Goal: Information Seeking & Learning: Check status

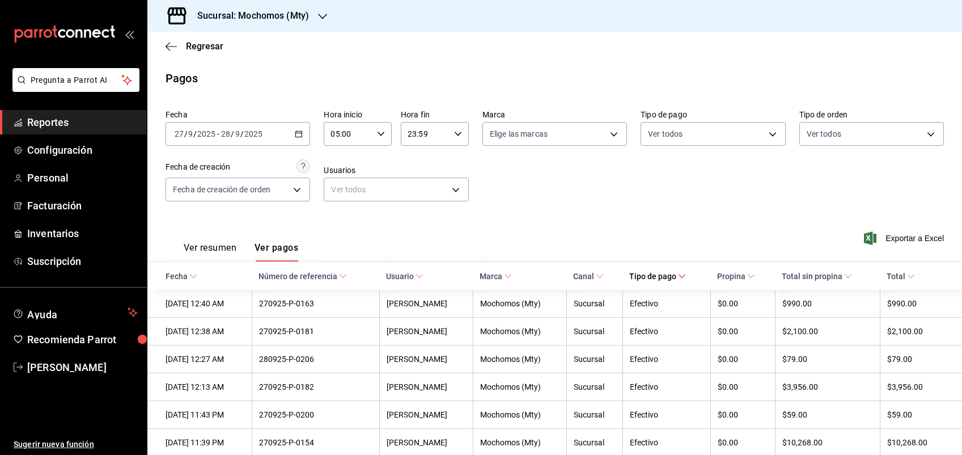
click at [180, 49] on span "Regresar" at bounding box center [195, 46] width 58 height 11
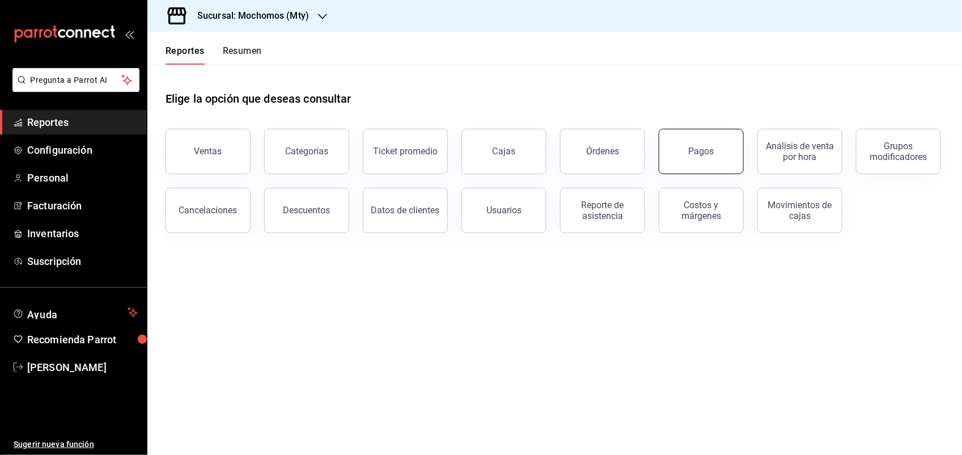
click at [693, 168] on button "Pagos" at bounding box center [701, 151] width 85 height 45
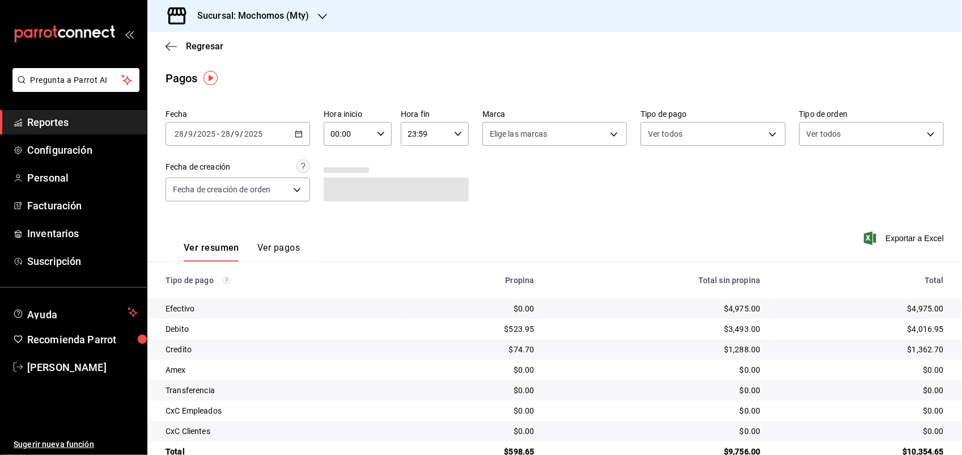
click at [293, 126] on div "[DATE] [DATE] - [DATE] [DATE]" at bounding box center [238, 134] width 145 height 24
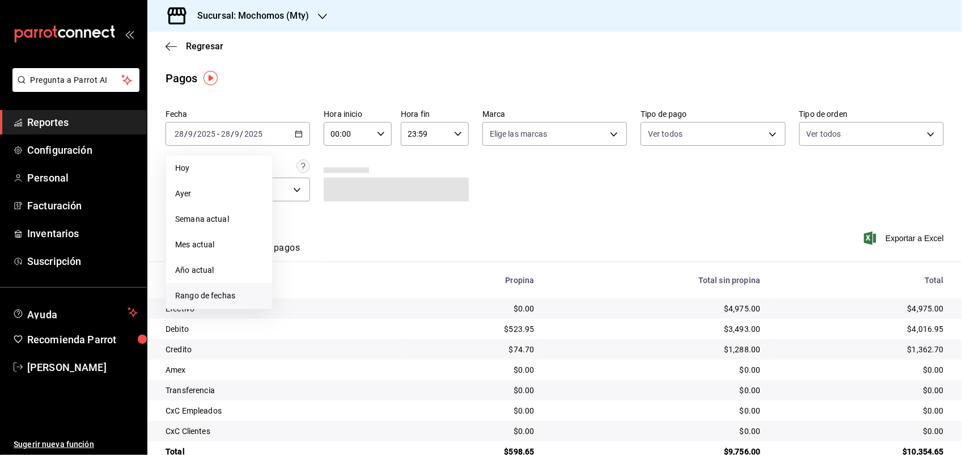
click at [211, 290] on span "Rango de fechas" at bounding box center [219, 296] width 88 height 12
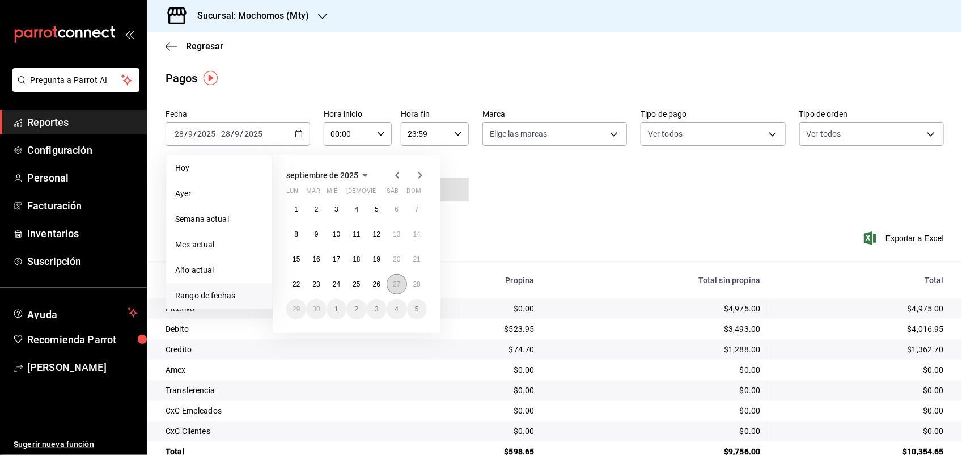
click at [401, 284] on button "27" at bounding box center [397, 284] width 20 height 20
click at [413, 282] on abbr "28" at bounding box center [416, 284] width 7 height 8
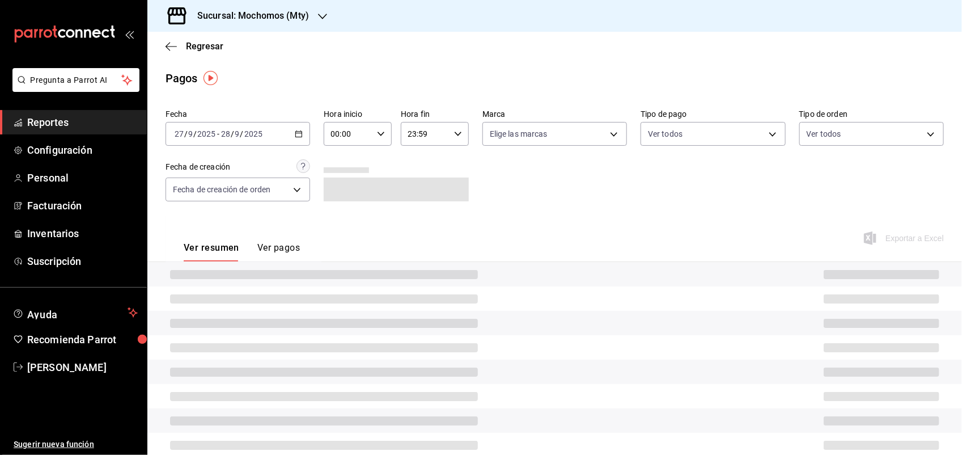
click at [388, 134] on div "00:00 Hora inicio" at bounding box center [358, 134] width 68 height 24
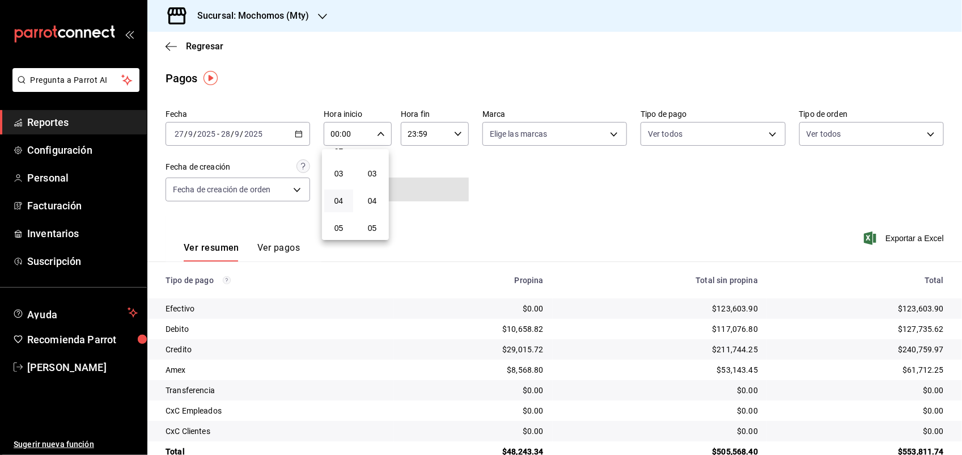
scroll to position [142, 0]
click at [340, 158] on button "05" at bounding box center [338, 157] width 29 height 23
type input "05:00"
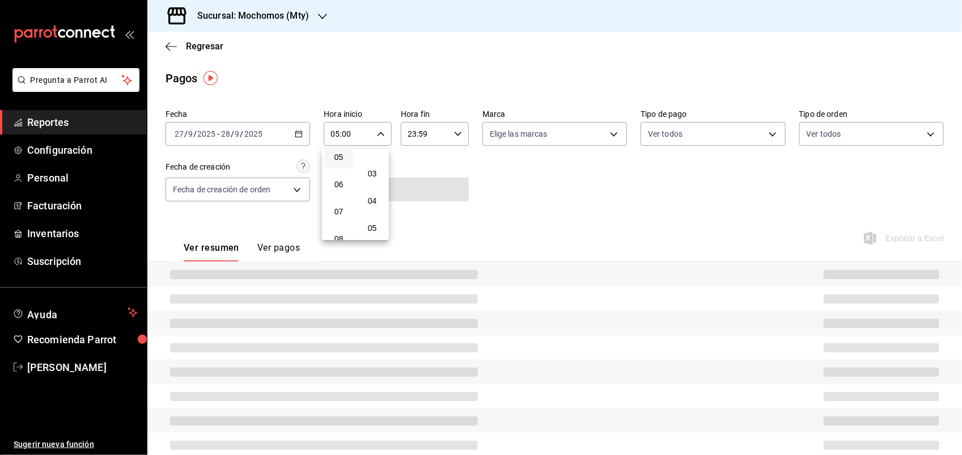
click at [591, 339] on div at bounding box center [481, 227] width 962 height 455
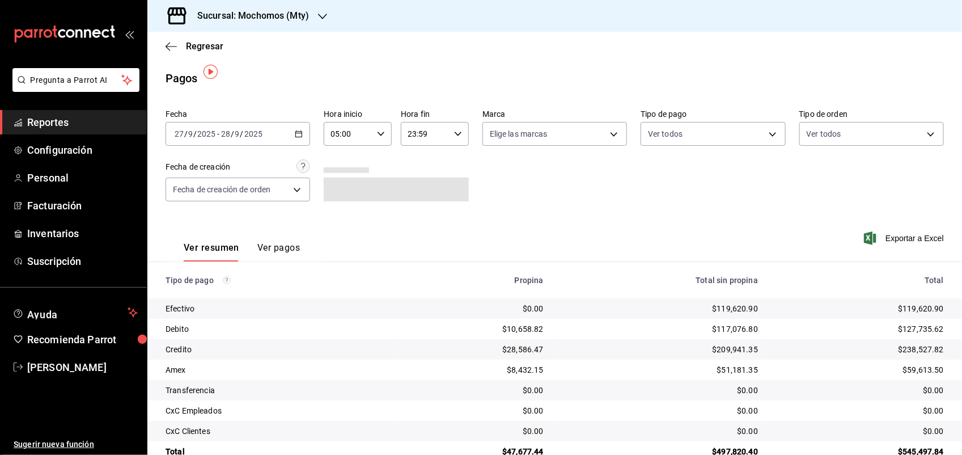
scroll to position [26, 0]
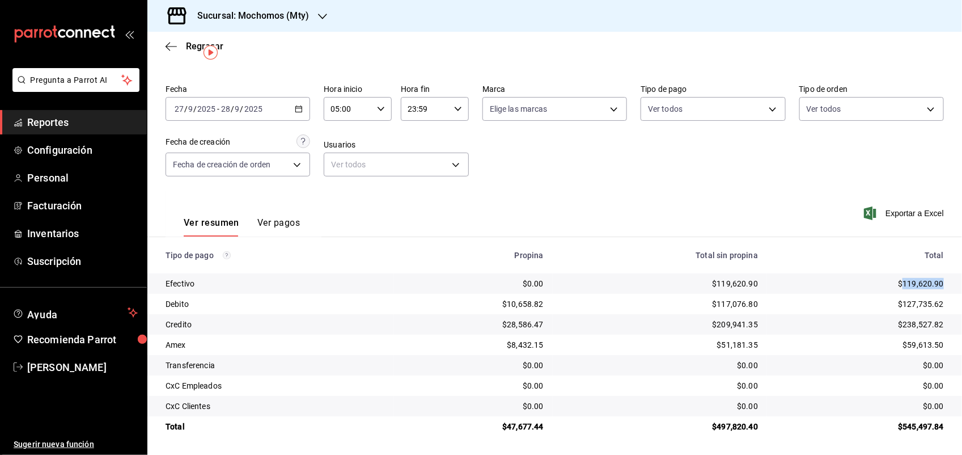
drag, startPoint x: 938, startPoint y: 286, endPoint x: 895, endPoint y: 286, distance: 43.7
click at [895, 286] on td "$119,620.90" at bounding box center [864, 283] width 195 height 20
copy div "119,620.90"
